Goal: Information Seeking & Learning: Learn about a topic

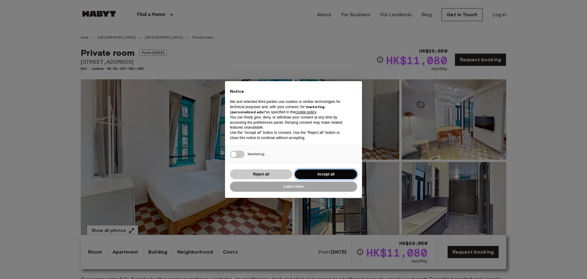
click at [337, 172] on button "Accept all" at bounding box center [326, 174] width 62 height 10
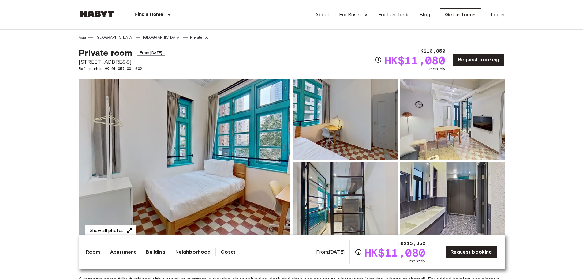
click at [357, 134] on img at bounding box center [345, 119] width 105 height 80
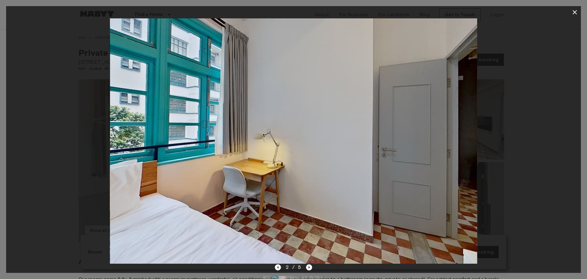
click at [430, 166] on img at bounding box center [293, 140] width 367 height 245
click at [310, 265] on icon "Next image" at bounding box center [309, 267] width 6 height 6
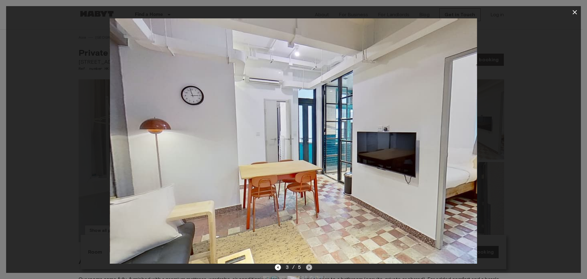
click at [310, 265] on icon "Next image" at bounding box center [309, 267] width 6 height 6
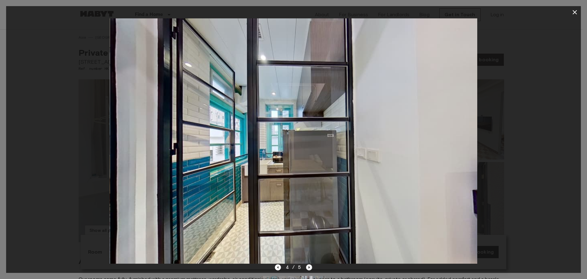
click at [310, 265] on icon "Next image" at bounding box center [309, 267] width 6 height 6
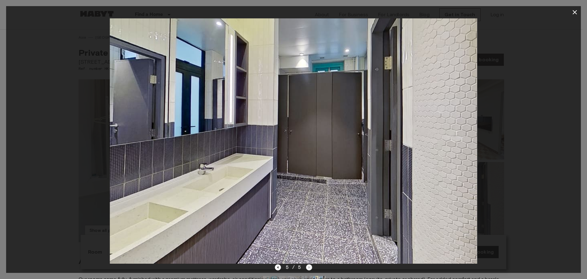
click at [310, 265] on div "5 / 5" at bounding box center [294, 266] width 38 height 7
click at [575, 11] on icon "button" at bounding box center [574, 12] width 7 height 7
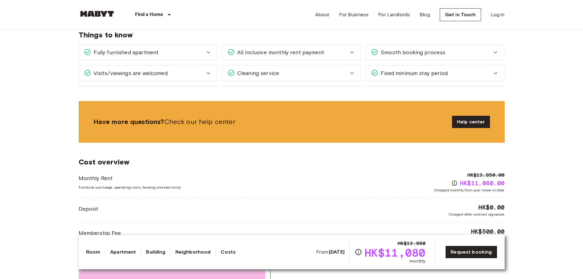
scroll to position [652, 0]
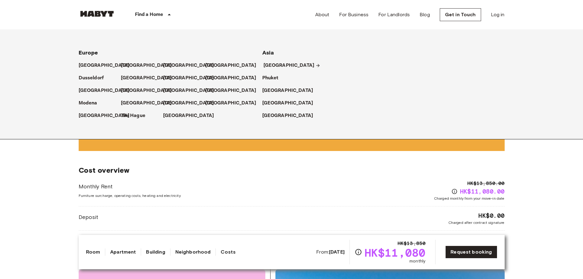
click at [264, 65] on p "[GEOGRAPHIC_DATA]" at bounding box center [288, 65] width 51 height 7
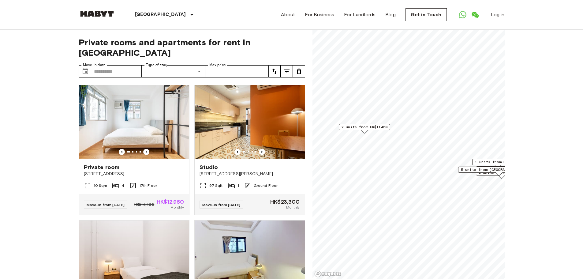
click at [367, 128] on span "2 units from HK$11450" at bounding box center [364, 127] width 46 height 6
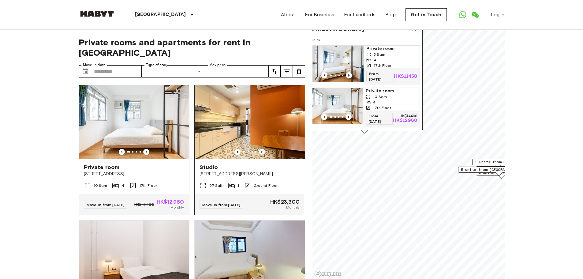
click at [259, 149] on icon "Previous image" at bounding box center [262, 152] width 6 height 6
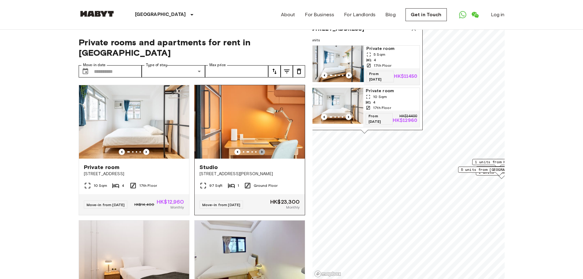
click at [259, 149] on icon "Previous image" at bounding box center [262, 152] width 6 height 6
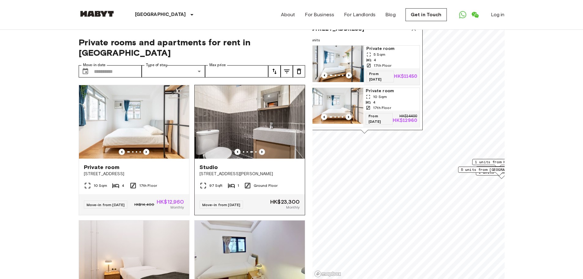
click at [259, 149] on icon "Previous image" at bounding box center [262, 152] width 6 height 6
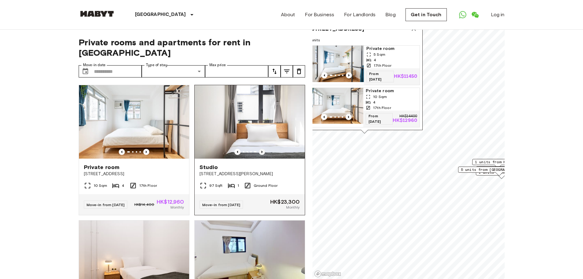
click at [259, 149] on icon "Previous image" at bounding box center [262, 152] width 6 height 6
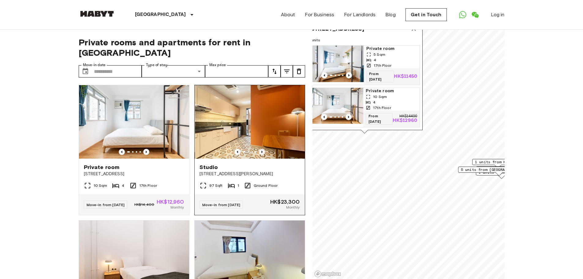
click at [259, 149] on icon "Previous image" at bounding box center [262, 152] width 6 height 6
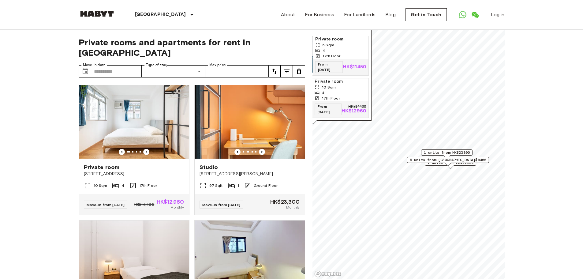
click at [429, 153] on span "1 units from HK$23300" at bounding box center [446, 153] width 46 height 6
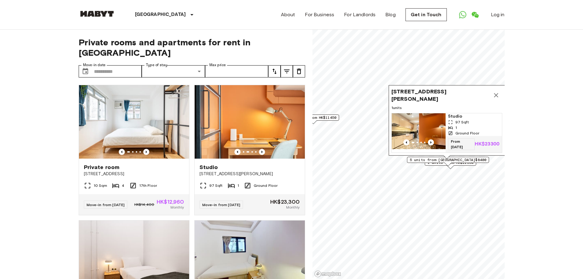
click at [430, 161] on span "5 units from [GEOGRAPHIC_DATA]$8400" at bounding box center [447, 160] width 76 height 6
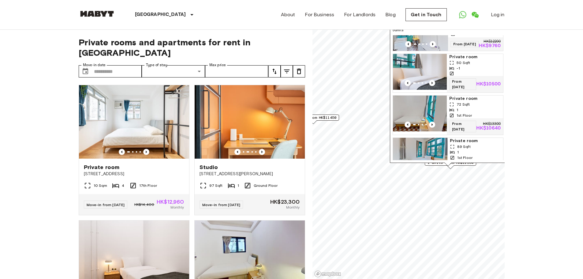
scroll to position [62, 0]
click at [430, 82] on icon "Previous image" at bounding box center [432, 82] width 6 height 6
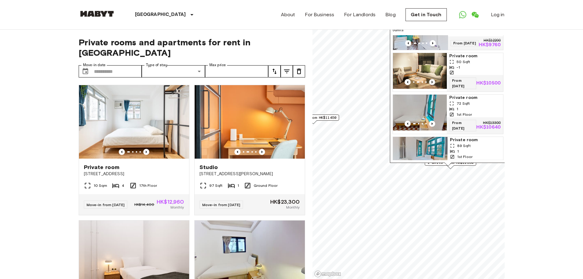
click at [430, 82] on icon "Previous image" at bounding box center [432, 82] width 6 height 6
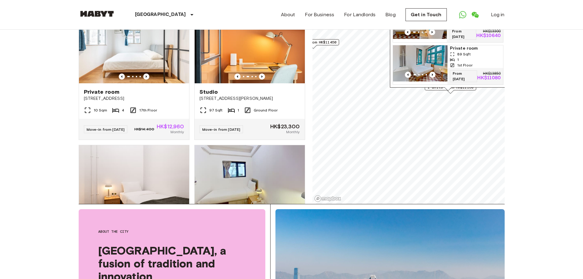
scroll to position [82, 0]
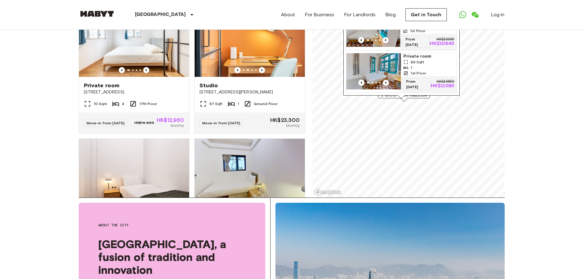
drag, startPoint x: 545, startPoint y: 72, endPoint x: 552, endPoint y: 136, distance: 64.3
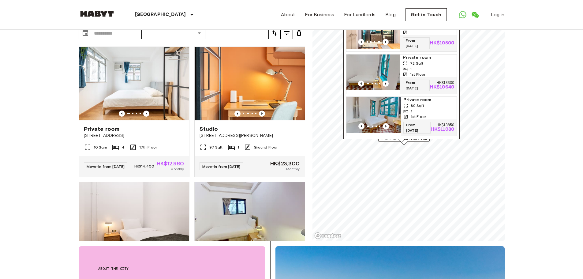
scroll to position [0, 0]
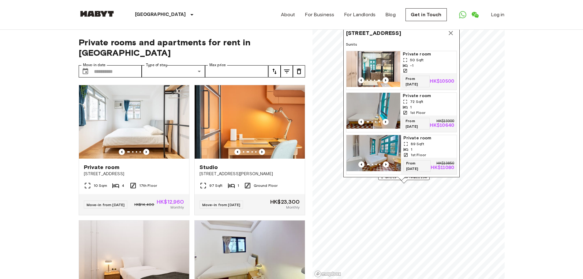
click at [454, 35] on icon "Map marker" at bounding box center [450, 32] width 7 height 7
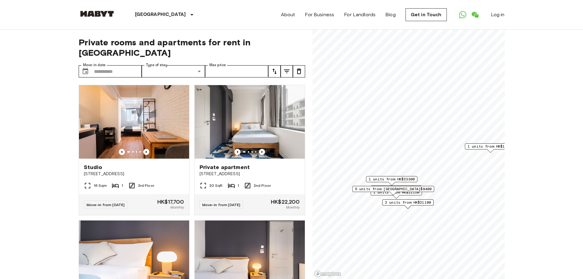
click at [413, 202] on span "2 units from HK$21100" at bounding box center [407, 202] width 46 height 6
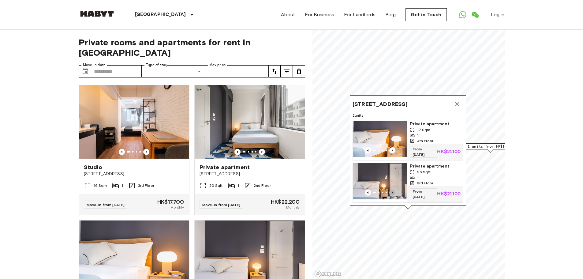
click at [389, 189] on icon "Previous image" at bounding box center [392, 192] width 6 height 6
click at [459, 100] on icon "Map marker" at bounding box center [456, 103] width 7 height 7
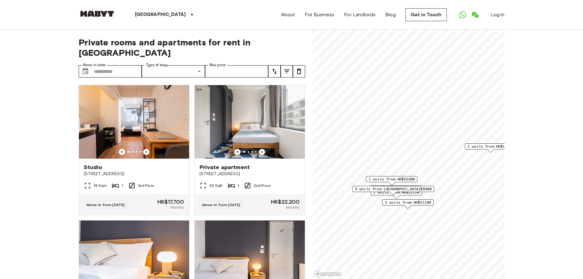
click at [412, 193] on div "5 units from [GEOGRAPHIC_DATA]$8400" at bounding box center [393, 190] width 82 height 9
click at [411, 192] on div "5 units from [GEOGRAPHIC_DATA]$8400" at bounding box center [393, 190] width 82 height 9
click at [476, 148] on span "1 units from HK$17700" at bounding box center [490, 146] width 46 height 6
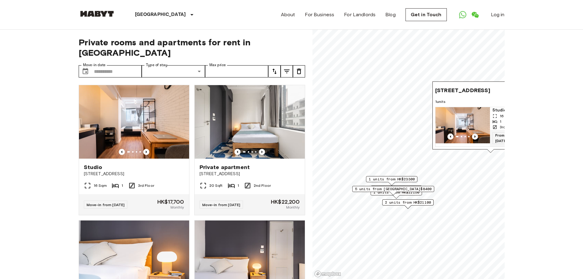
click at [473, 133] on icon "Previous image" at bounding box center [474, 136] width 6 height 6
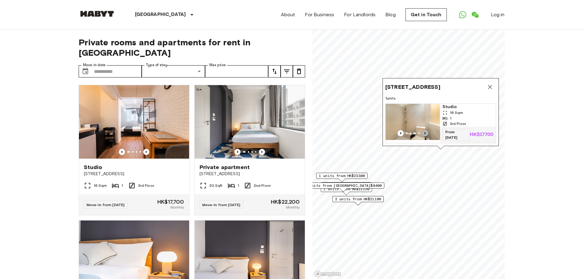
click at [423, 130] on icon "Previous image" at bounding box center [424, 133] width 6 height 6
click at [414, 114] on img "Map marker" at bounding box center [412, 122] width 54 height 36
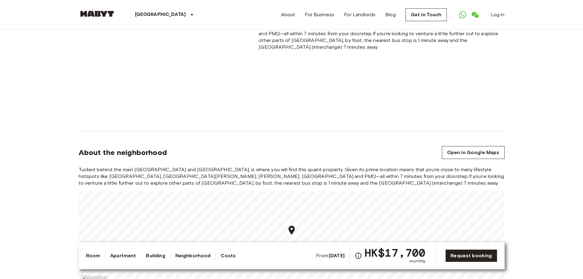
scroll to position [489, 0]
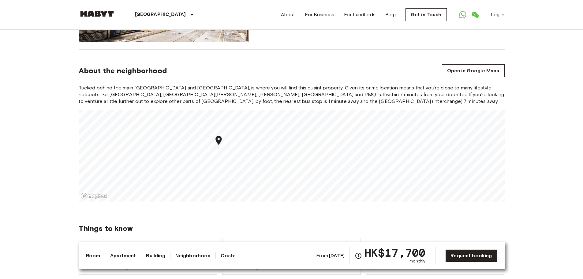
click at [318, 210] on div "[GEOGRAPHIC_DATA] [GEOGRAPHIC_DATA] [GEOGRAPHIC_DATA] Studio From [DATE] [STREE…" at bounding box center [291, 270] width 440 height 1461
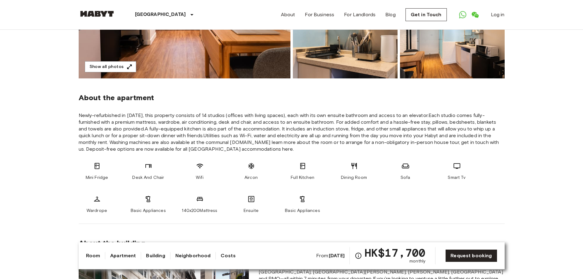
scroll to position [82, 0]
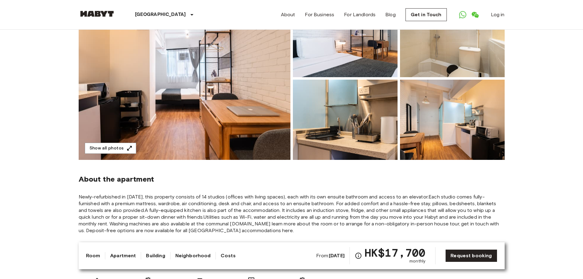
click at [444, 144] on img at bounding box center [452, 120] width 105 height 80
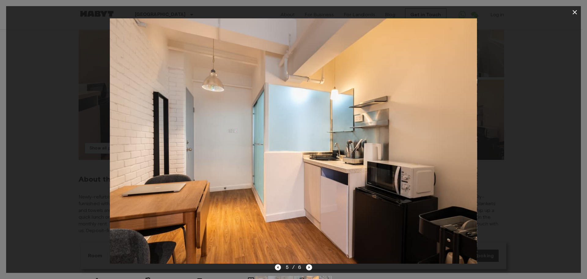
click at [466, 126] on img at bounding box center [293, 140] width 367 height 245
click at [155, 162] on img at bounding box center [293, 140] width 367 height 245
click at [574, 15] on icon "button" at bounding box center [574, 12] width 7 height 7
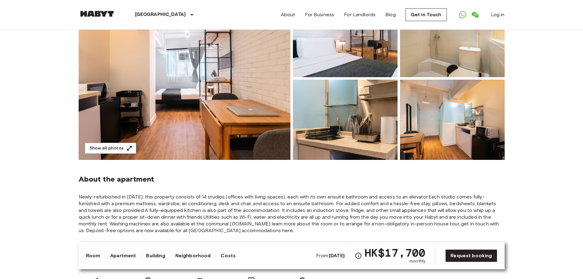
click at [439, 60] on img at bounding box center [452, 37] width 105 height 80
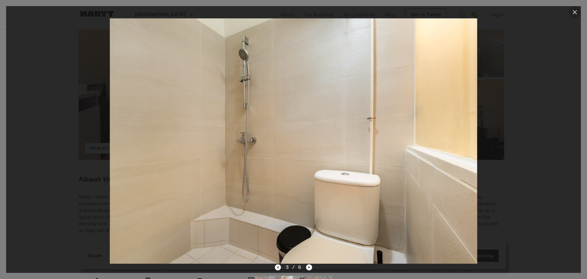
click at [575, 11] on icon "button" at bounding box center [574, 12] width 7 height 7
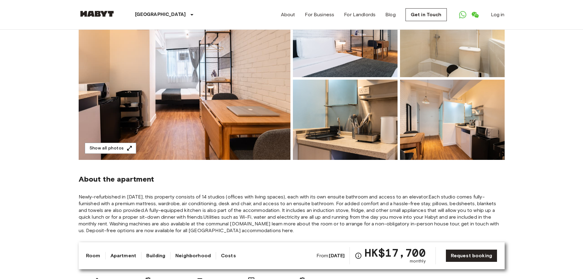
click at [334, 102] on img at bounding box center [345, 120] width 105 height 80
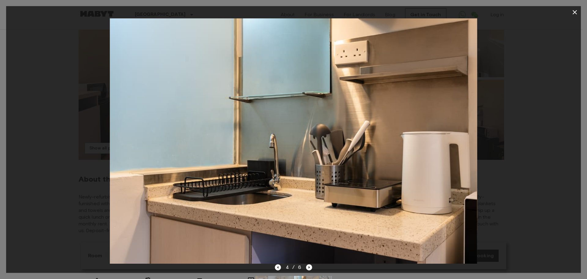
click at [574, 11] on icon "button" at bounding box center [575, 12] width 4 height 4
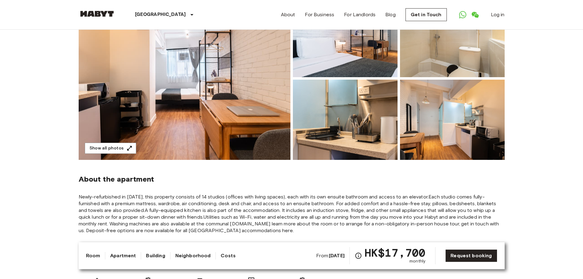
click at [341, 65] on img at bounding box center [345, 37] width 105 height 80
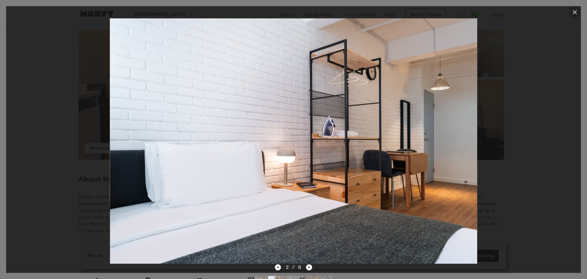
click at [575, 11] on icon "button" at bounding box center [574, 12] width 7 height 7
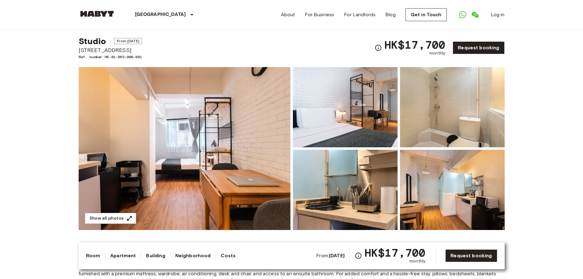
scroll to position [0, 0]
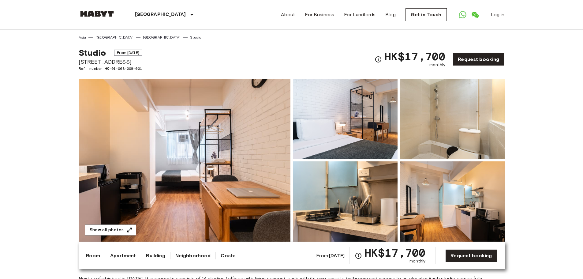
click at [143, 38] on link "[GEOGRAPHIC_DATA]" at bounding box center [162, 38] width 38 height 6
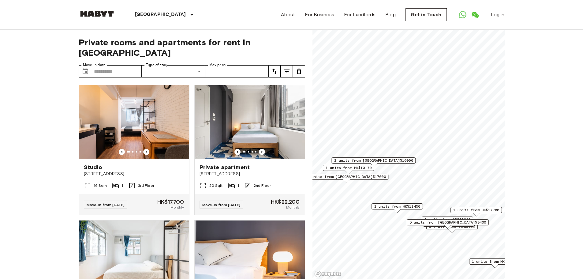
click at [393, 161] on span "2 units from [GEOGRAPHIC_DATA]$16000" at bounding box center [373, 161] width 79 height 6
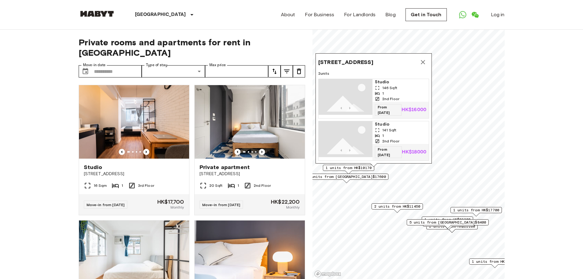
click at [364, 166] on div "93 Des Voeux Road West 2 units Studio 146 Sqft 1 2nd Floor From 10 Jan 26 HK$16…" at bounding box center [373, 109] width 116 height 113
click at [360, 176] on span "1 units from [GEOGRAPHIC_DATA]$17600" at bounding box center [346, 177] width 79 height 6
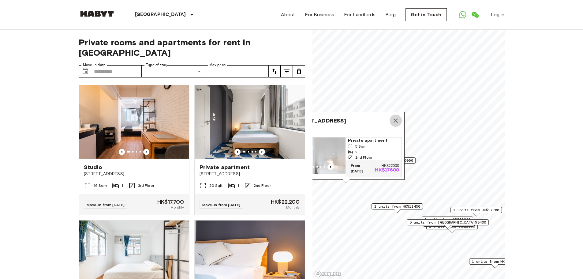
click at [398, 117] on icon "Map marker" at bounding box center [395, 120] width 7 height 7
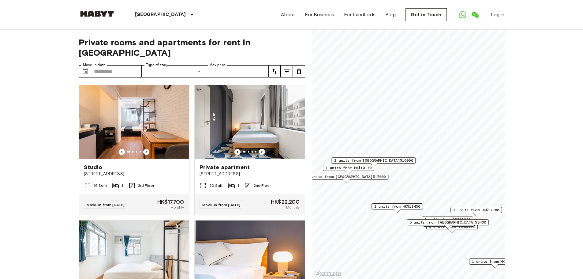
click at [356, 168] on span "1 units from HK$10170" at bounding box center [348, 168] width 46 height 6
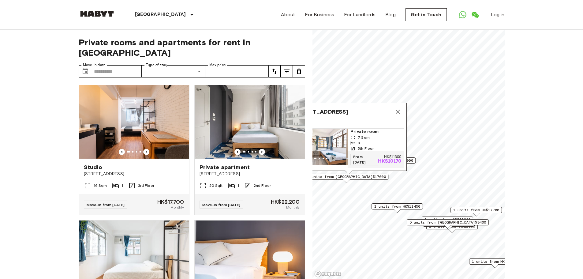
click at [331, 155] on icon "Previous image" at bounding box center [333, 158] width 6 height 6
click at [334, 141] on img "Map marker" at bounding box center [320, 146] width 54 height 36
